Goal: Information Seeking & Learning: Learn about a topic

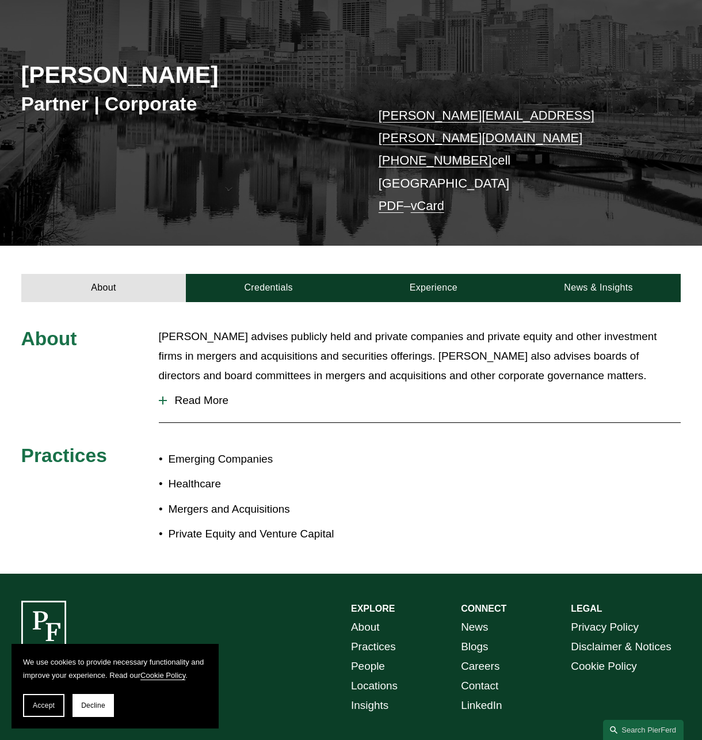
scroll to position [171, 0]
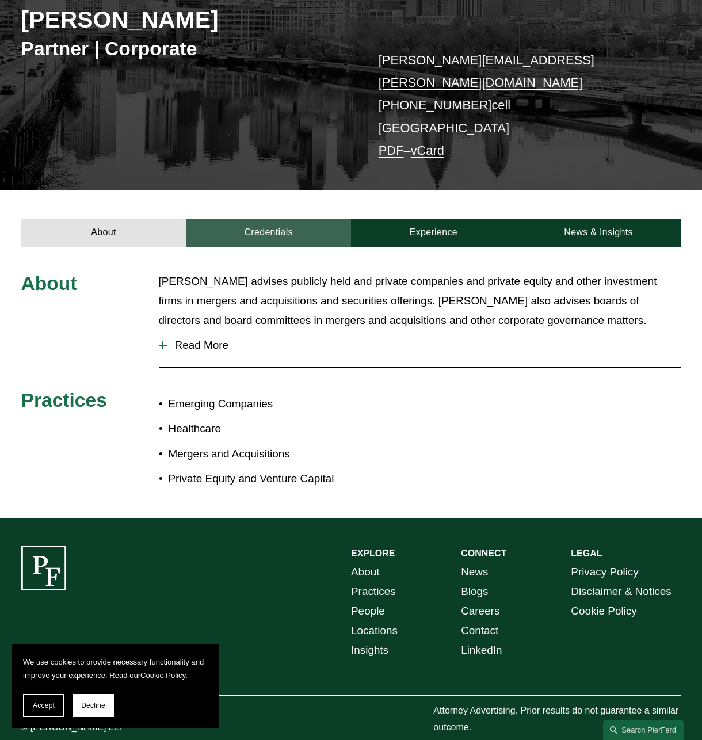
click at [262, 219] on link "Credentials" at bounding box center [268, 233] width 165 height 28
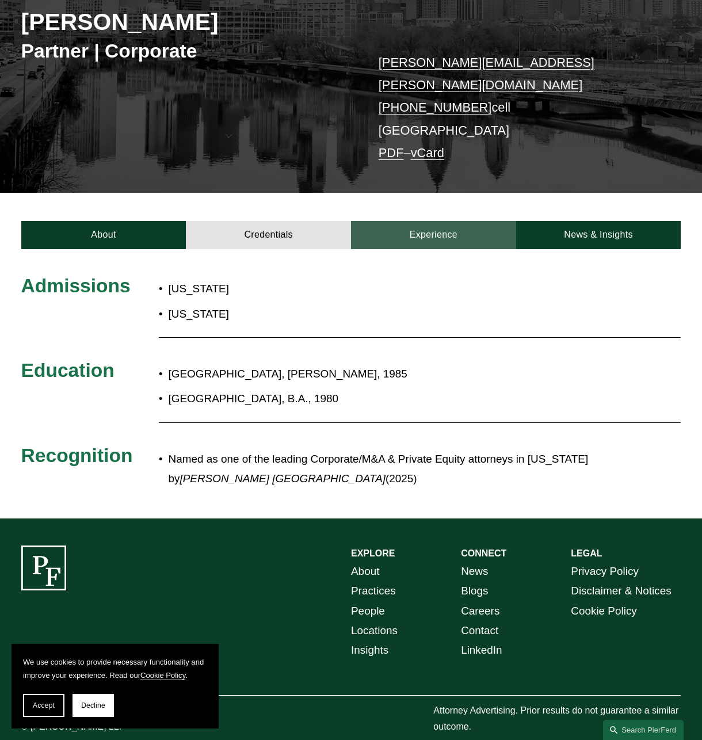
click at [419, 221] on link "Experience" at bounding box center [433, 235] width 165 height 28
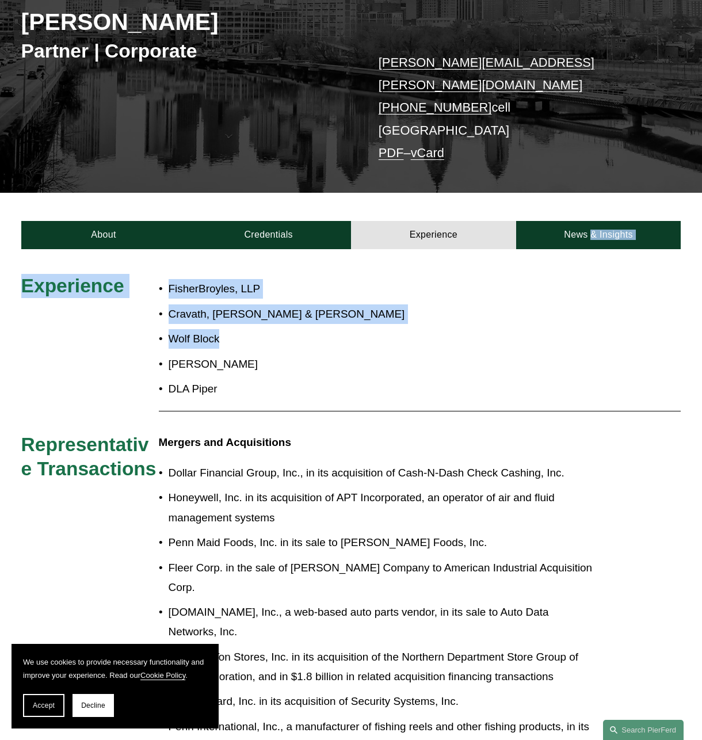
drag, startPoint x: 577, startPoint y: 205, endPoint x: 281, endPoint y: 307, distance: 312.7
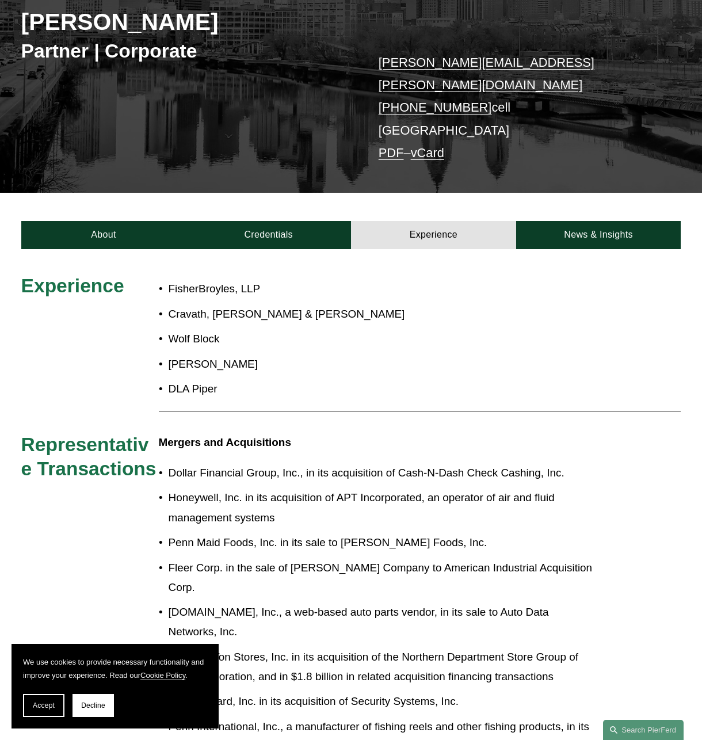
click at [261, 304] on p "Cravath, [PERSON_NAME] & [PERSON_NAME]" at bounding box center [384, 314] width 430 height 20
click at [232, 304] on p "Cravath, [PERSON_NAME] & [PERSON_NAME]" at bounding box center [384, 314] width 430 height 20
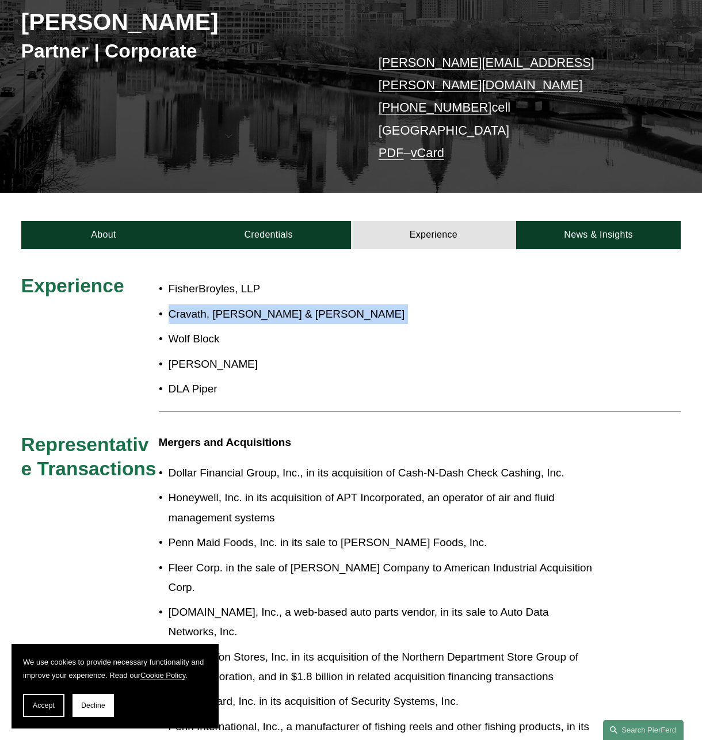
click at [232, 304] on p "Cravath, [PERSON_NAME] & [PERSON_NAME]" at bounding box center [384, 314] width 430 height 20
click at [307, 329] on p "Wolf Block" at bounding box center [384, 339] width 430 height 20
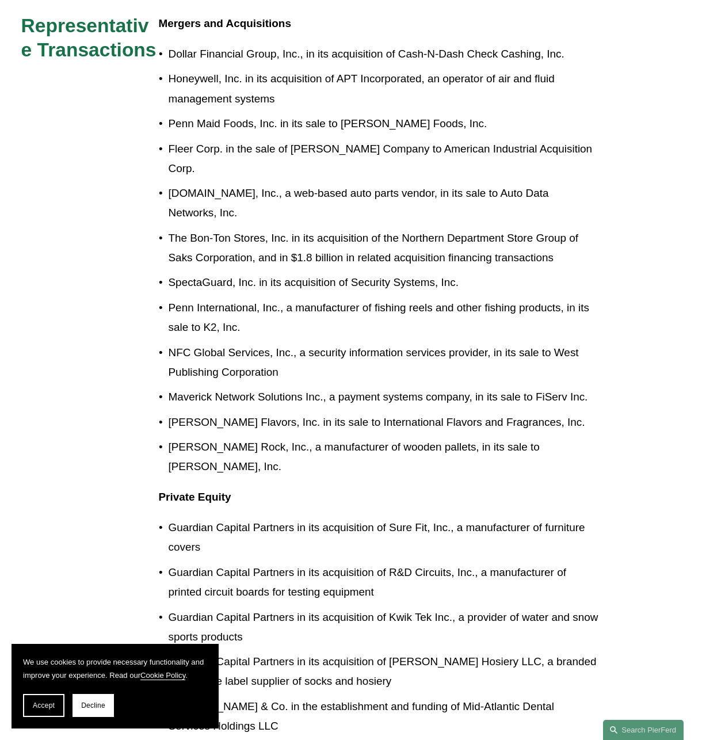
scroll to position [0, 0]
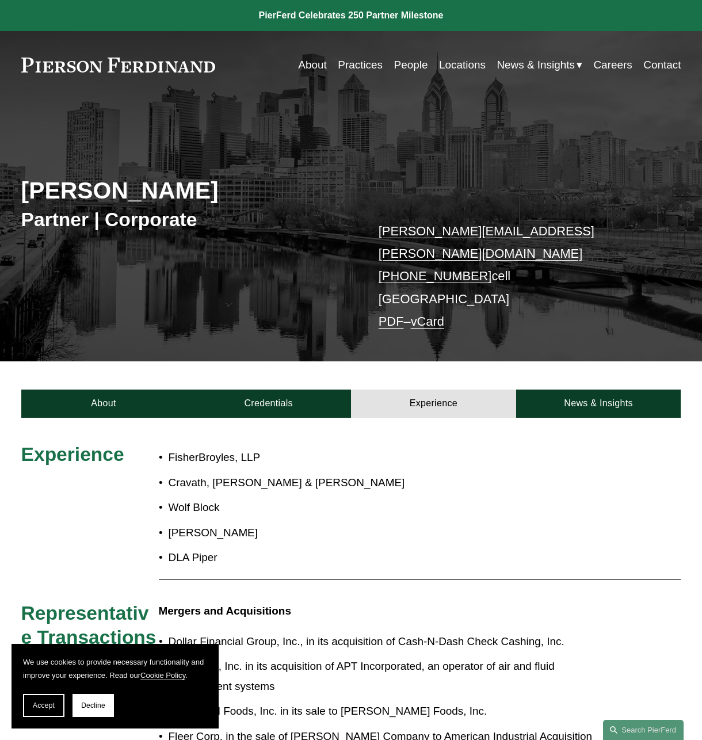
click at [102, 70] on link at bounding box center [118, 65] width 194 height 15
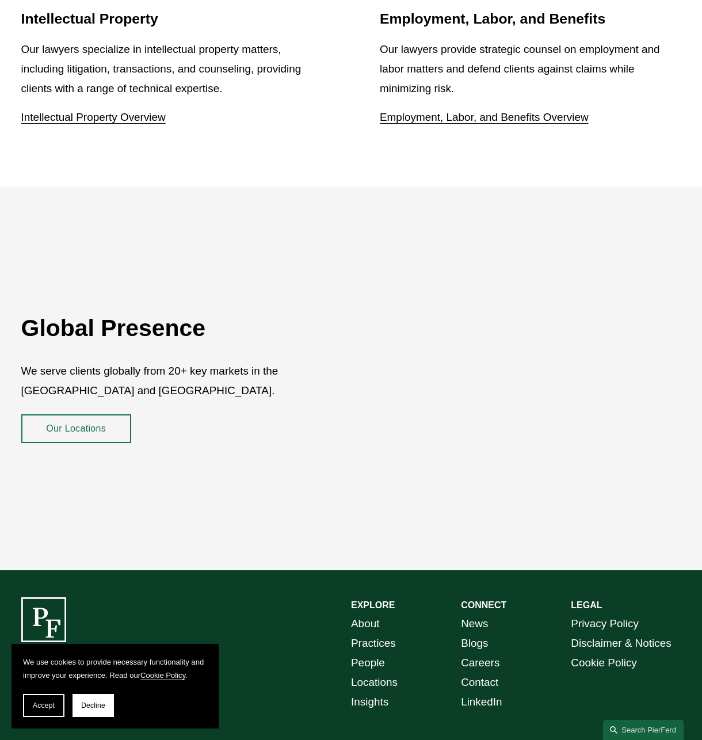
scroll to position [1853, 0]
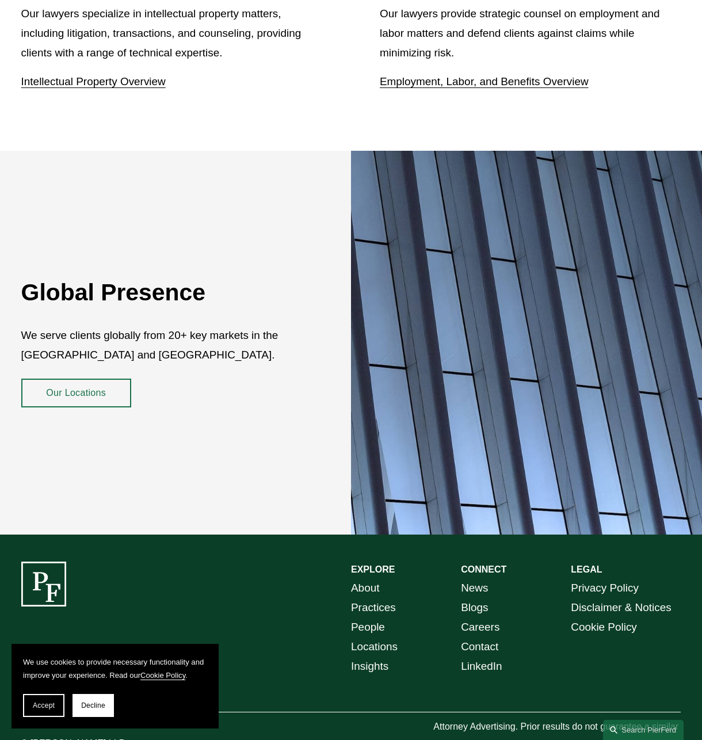
click at [282, 156] on div "Global Presence We serve clients globally from 20+ key markets in the US and UK…" at bounding box center [351, 343] width 702 height 384
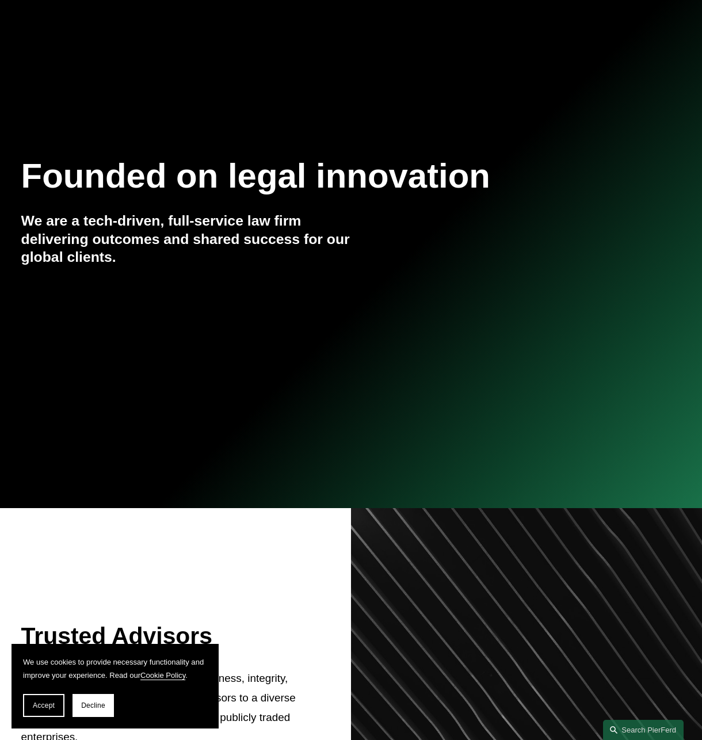
scroll to position [0, 0]
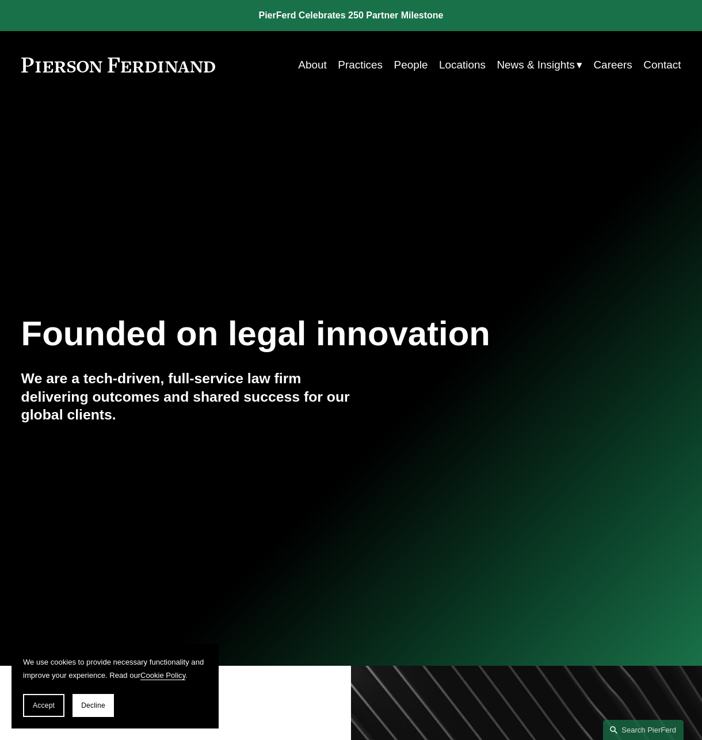
drag, startPoint x: 87, startPoint y: 153, endPoint x: 389, endPoint y: 273, distance: 324.5
click at [389, 273] on section "Founded on legal innovation We are a tech-driven, full-service law firm deliver…" at bounding box center [351, 333] width 702 height 666
click at [198, 394] on h4 "We are a tech-driven, full-service law firm delivering outcomes and shared succ…" at bounding box center [186, 396] width 330 height 54
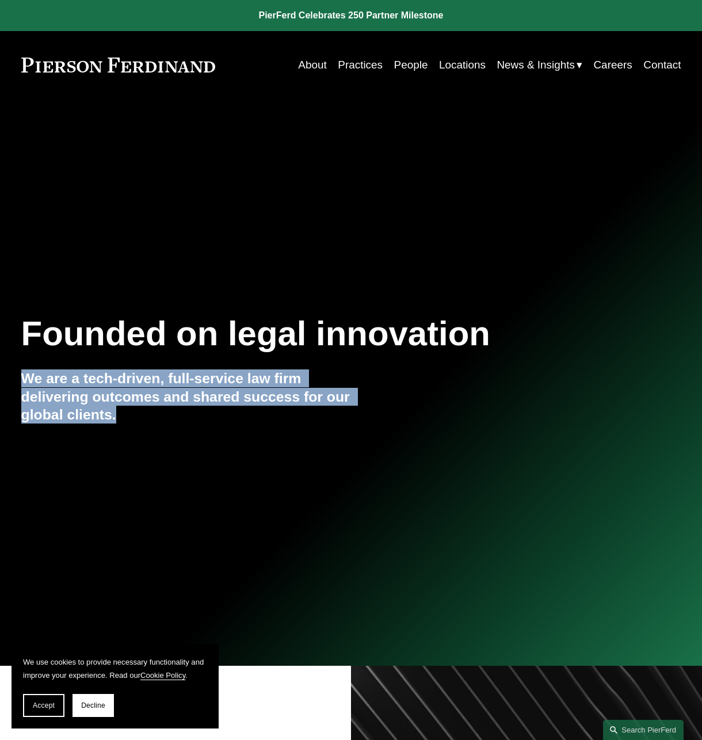
click at [198, 394] on h4 "We are a tech-driven, full-service law firm delivering outcomes and shared succ…" at bounding box center [186, 396] width 330 height 54
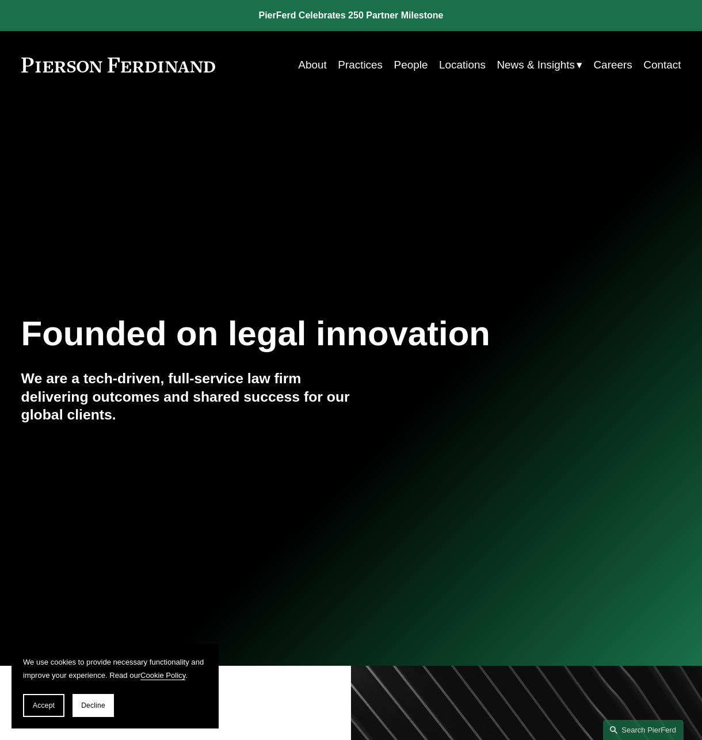
click at [58, 347] on h1 "Founded on legal innovation" at bounding box center [296, 334] width 550 height 40
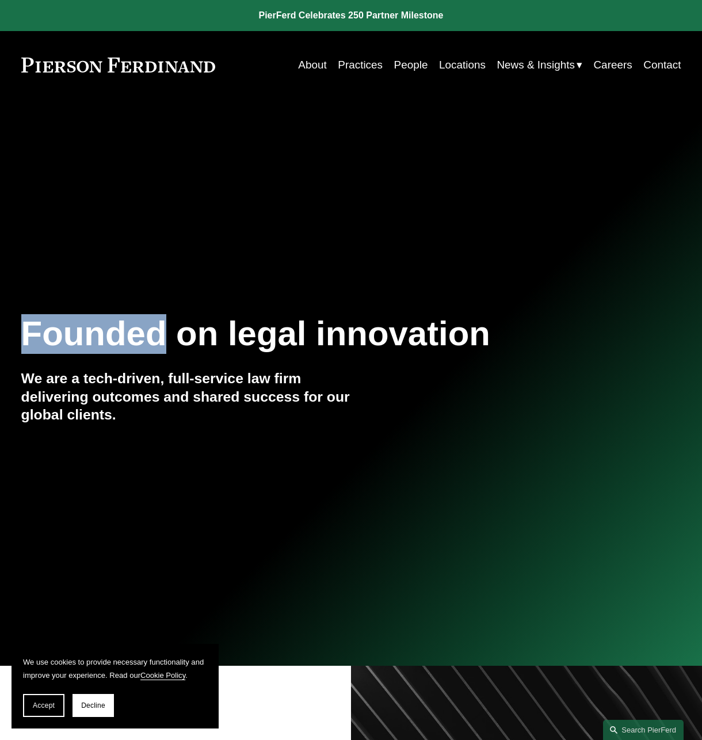
click at [59, 347] on h1 "Founded on legal innovation" at bounding box center [296, 334] width 550 height 40
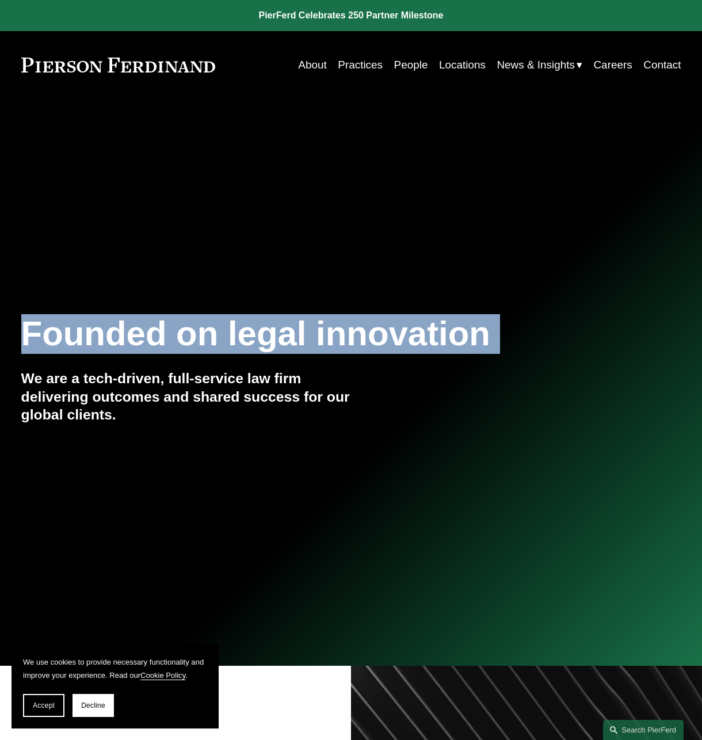
click at [59, 347] on h1 "Founded on legal innovation" at bounding box center [296, 334] width 550 height 40
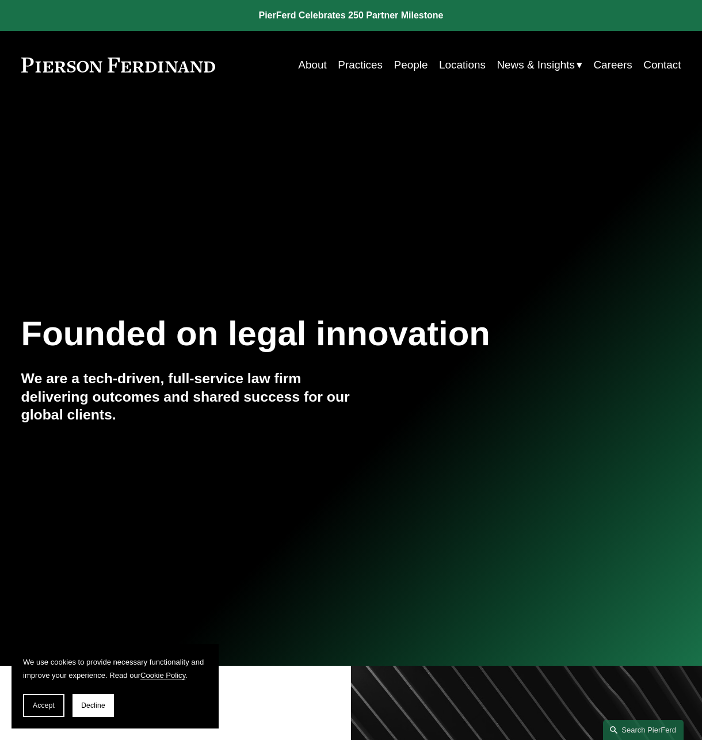
click at [106, 405] on h4 "We are a tech-driven, full-service law firm delivering outcomes and shared succ…" at bounding box center [186, 396] width 330 height 54
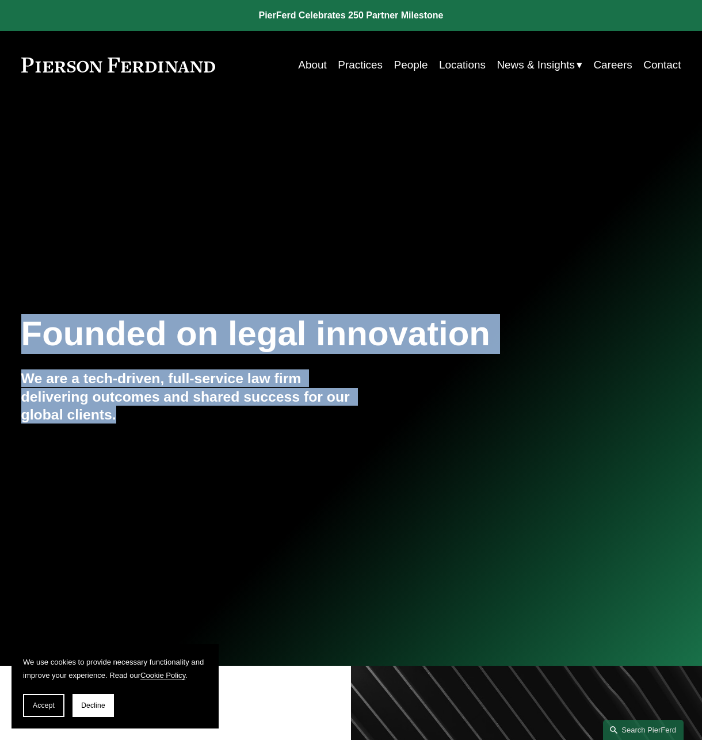
drag, startPoint x: 178, startPoint y: 430, endPoint x: 2, endPoint y: 315, distance: 210.6
click at [2, 315] on div "Founded on legal innovation We are a tech-driven, full-service law firm deliver…" at bounding box center [351, 382] width 702 height 139
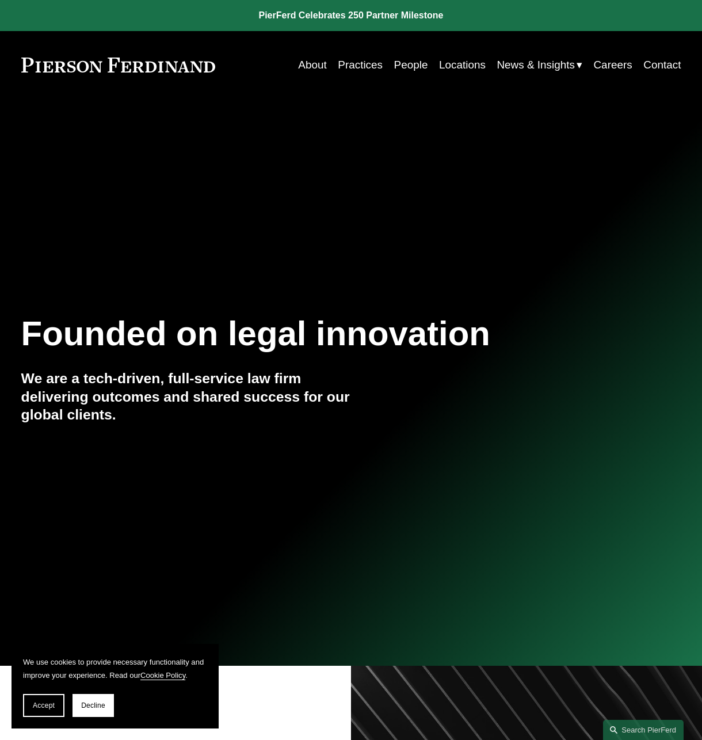
click at [270, 193] on div at bounding box center [351, 333] width 702 height 666
